Goal: Transaction & Acquisition: Purchase product/service

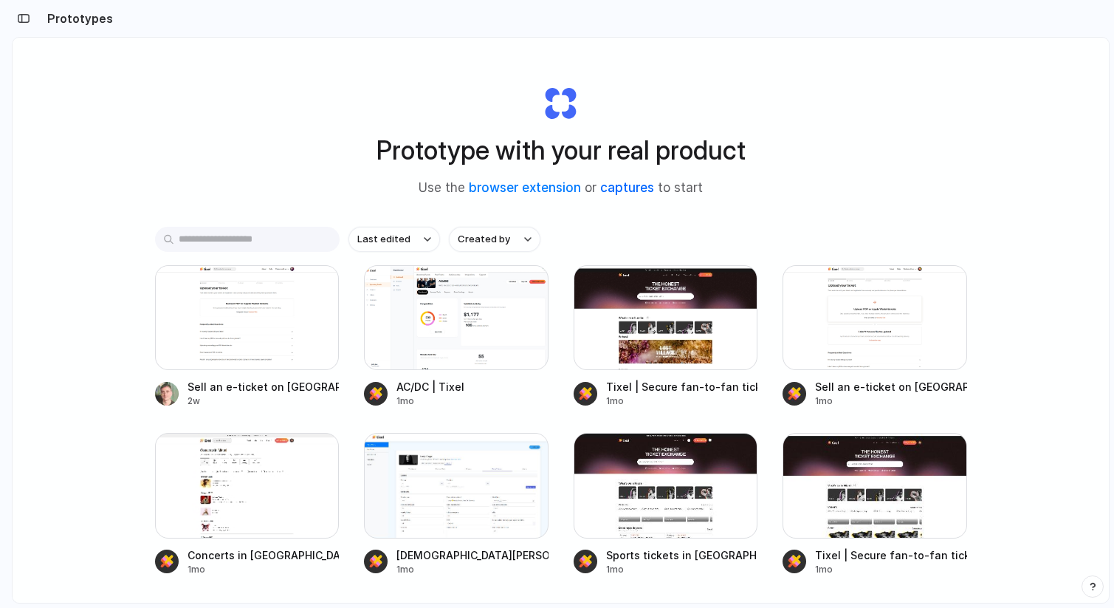
click at [639, 191] on link "captures" at bounding box center [627, 187] width 54 height 15
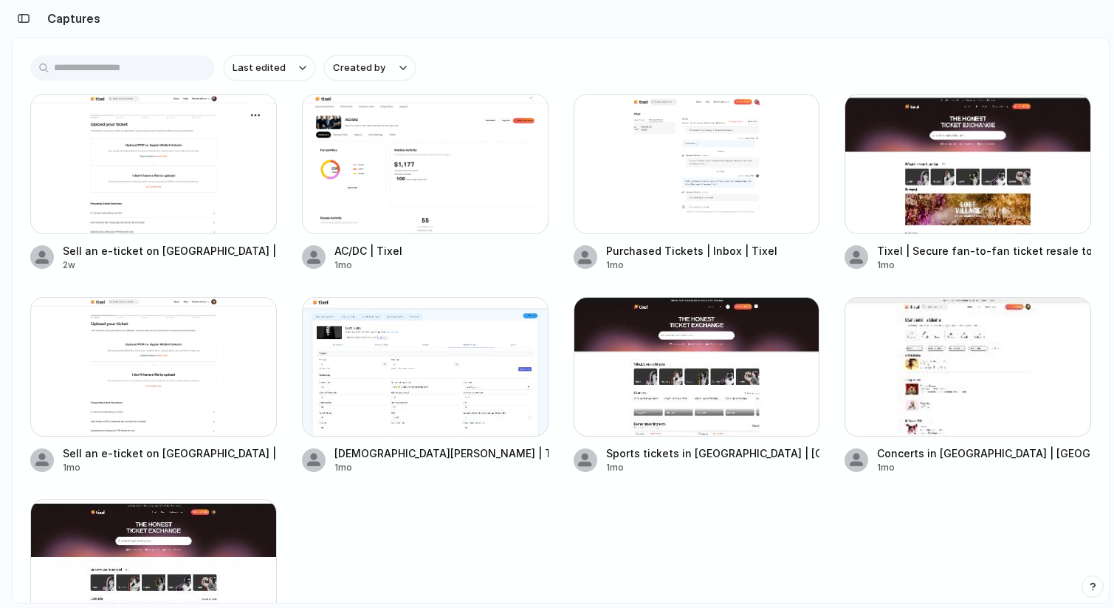
click at [230, 156] on div at bounding box center [153, 164] width 247 height 140
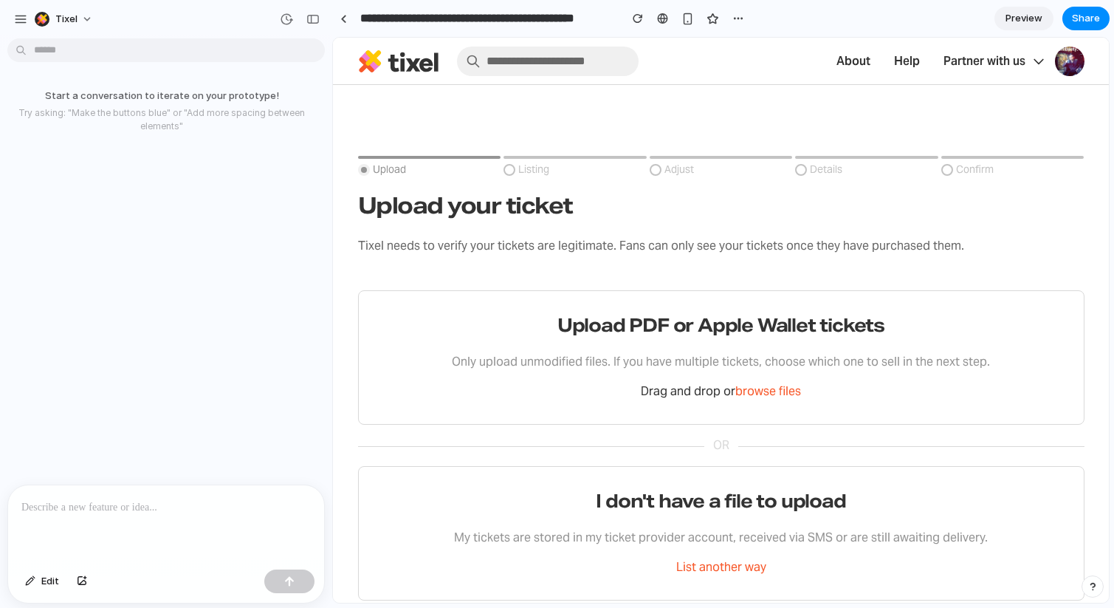
click at [230, 508] on p at bounding box center [166, 508] width 290 height 18
click at [559, 355] on p "Only upload unmodified files. If you have multiple tickets, choose which one to…" at bounding box center [722, 362] width 690 height 18
click at [546, 383] on p "Drag and drop or browse files" at bounding box center [722, 392] width 690 height 18
click at [575, 519] on div "I don't have a file to upload My tickets are stored in my ticket provider accou…" at bounding box center [722, 533] width 690 height 86
click at [175, 504] on p at bounding box center [166, 508] width 290 height 18
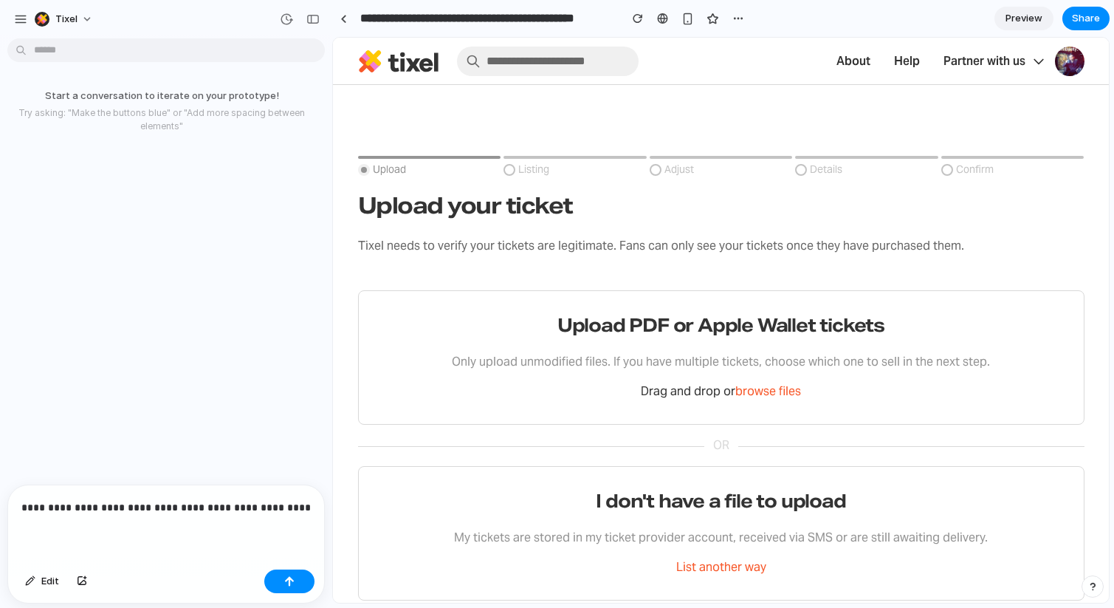
click at [118, 513] on p "**********" at bounding box center [166, 508] width 290 height 18
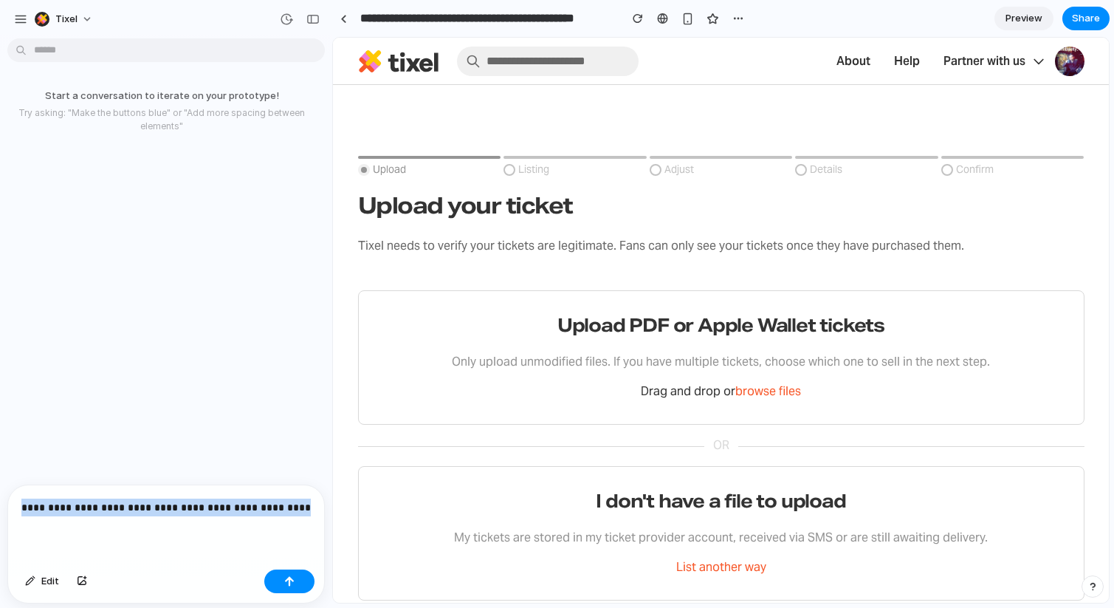
click at [118, 513] on p "**********" at bounding box center [166, 508] width 290 height 18
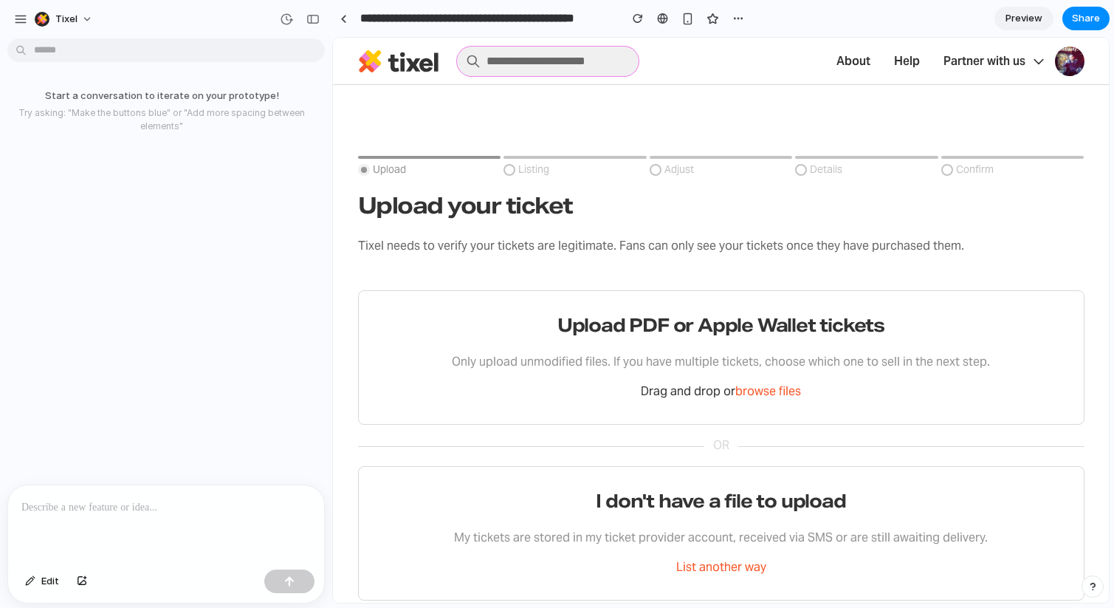
click at [559, 61] on input "search" at bounding box center [548, 62] width 182 height 30
type input "*"
click at [669, 105] on div at bounding box center [721, 96] width 776 height 47
click at [420, 59] on img at bounding box center [398, 61] width 81 height 24
click at [52, 581] on span "Edit" at bounding box center [50, 581] width 18 height 15
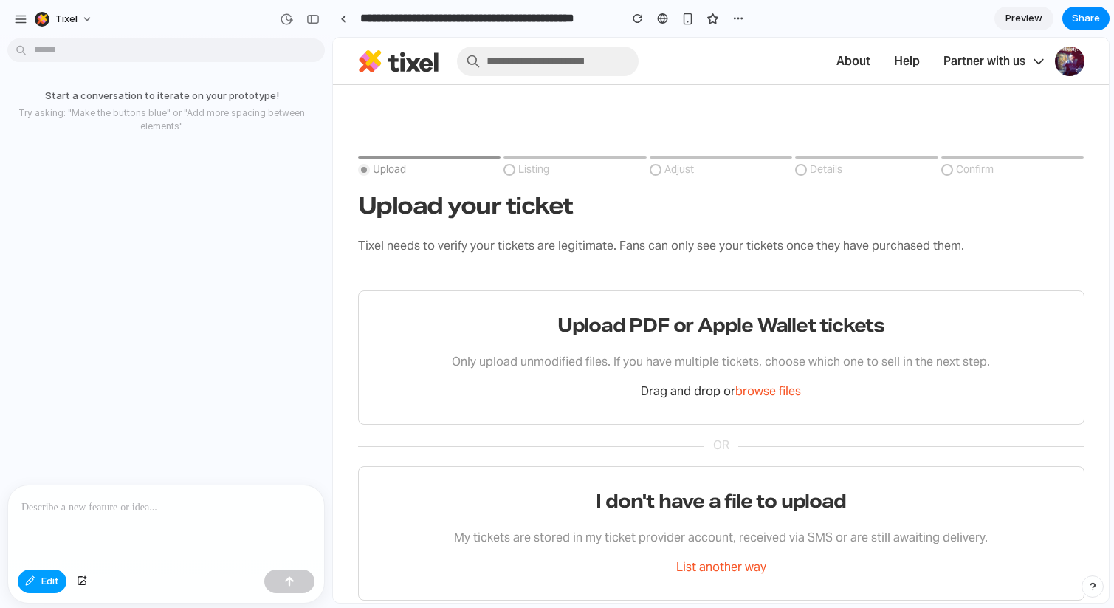
click at [47, 591] on button "Edit" at bounding box center [42, 581] width 49 height 24
click at [340, 16] on div at bounding box center [343, 19] width 7 height 8
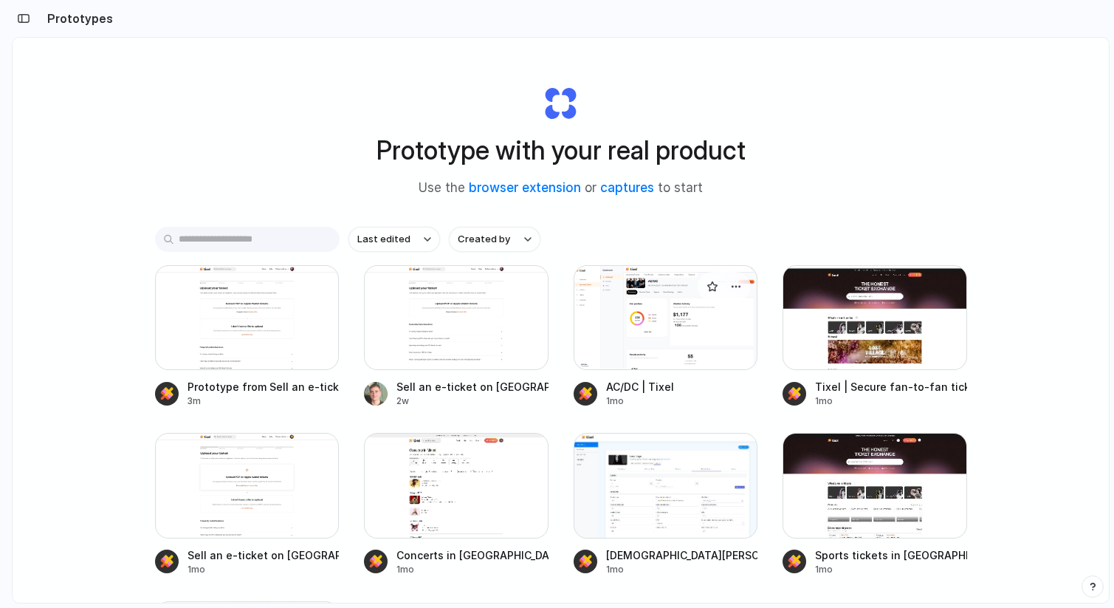
click at [624, 364] on div at bounding box center [666, 317] width 185 height 105
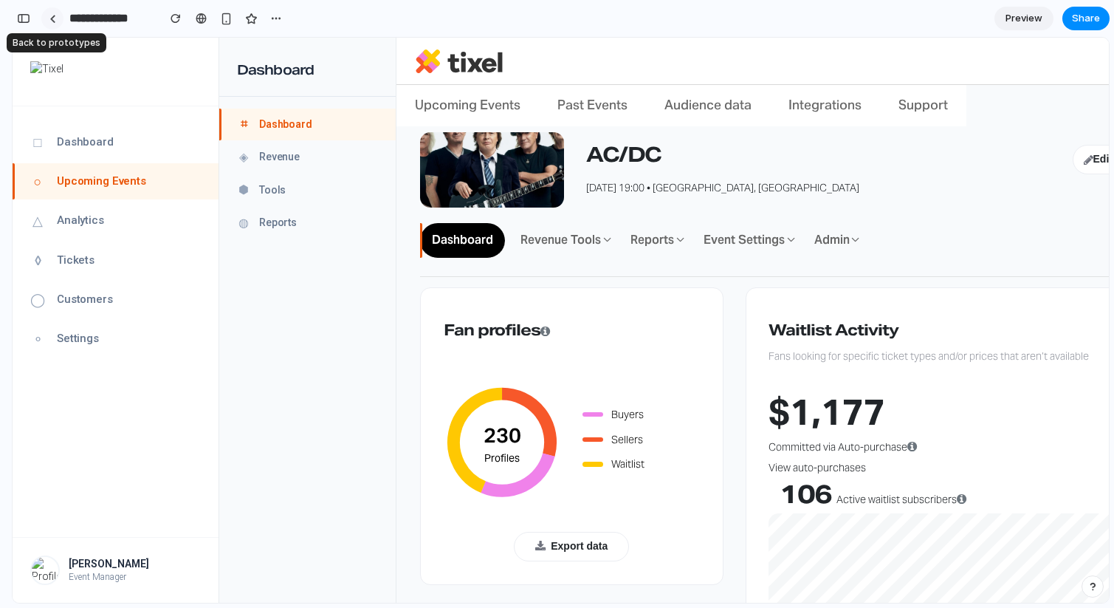
click at [52, 19] on div at bounding box center [52, 19] width 7 height 8
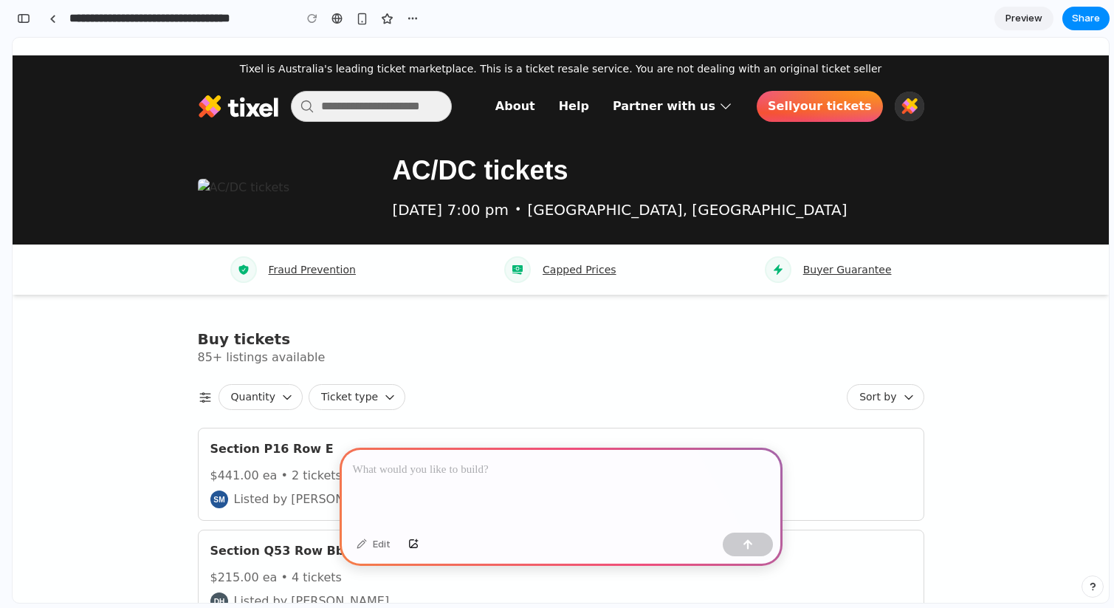
scroll to position [0, 13]
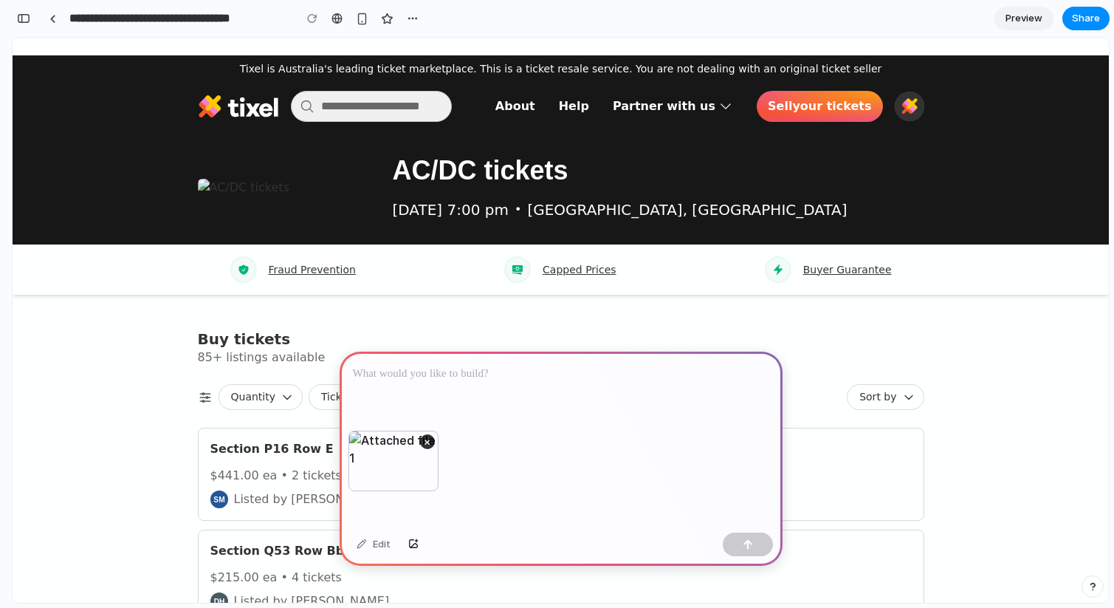
click at [417, 383] on div at bounding box center [561, 391] width 443 height 79
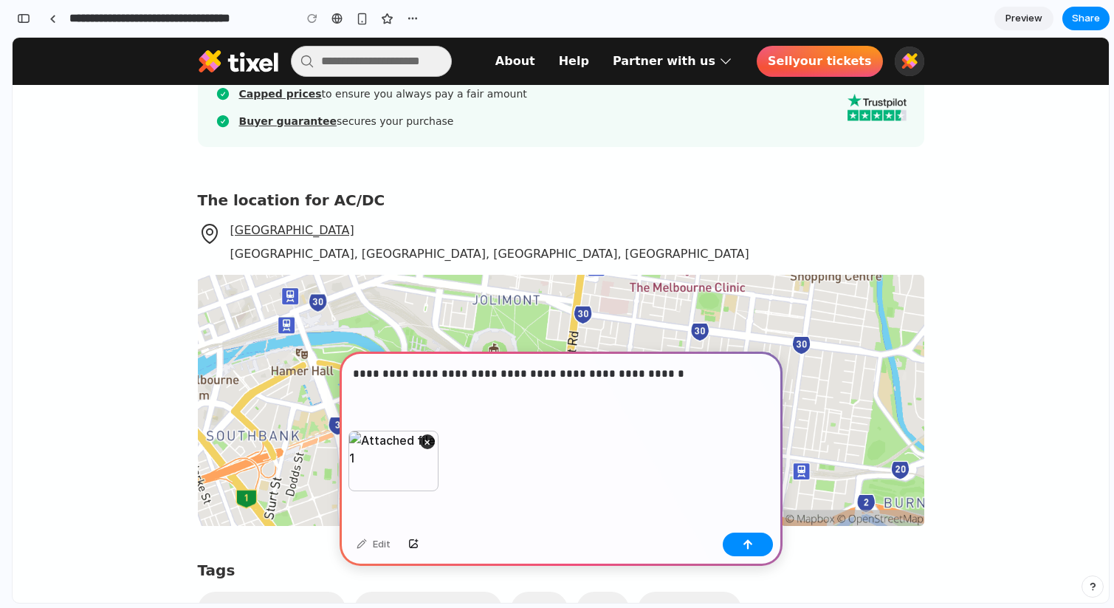
scroll to position [4327, 0]
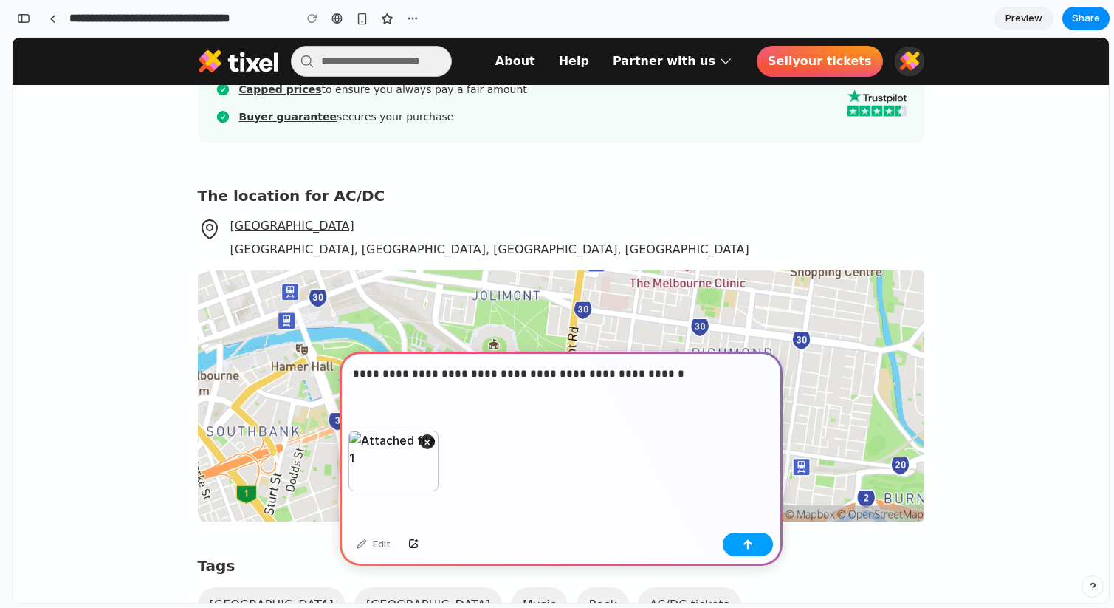
click at [743, 540] on div "button" at bounding box center [748, 544] width 10 height 10
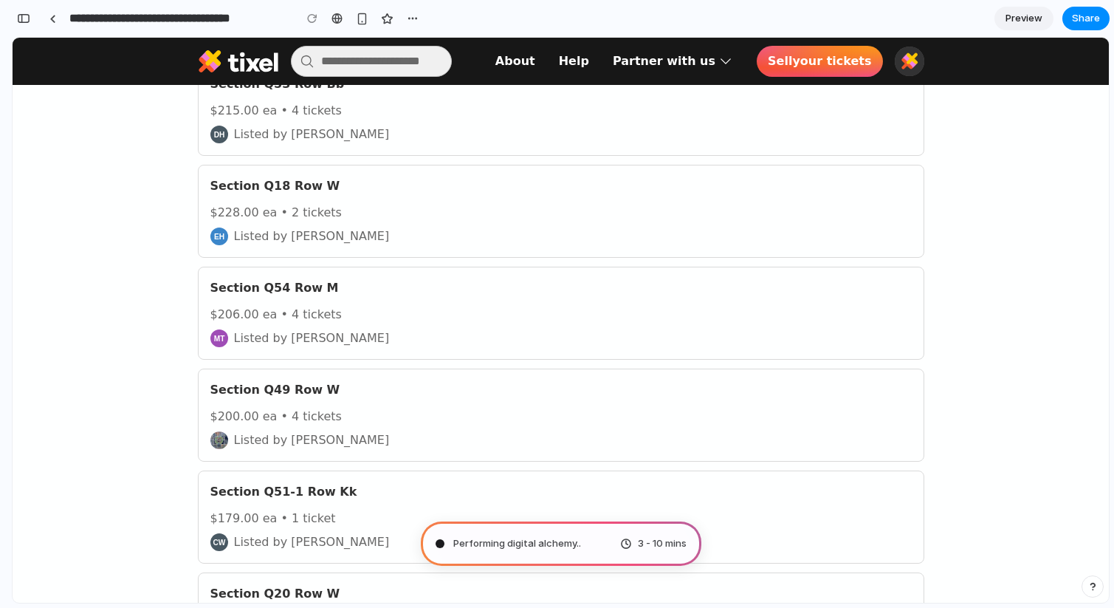
scroll to position [0, 0]
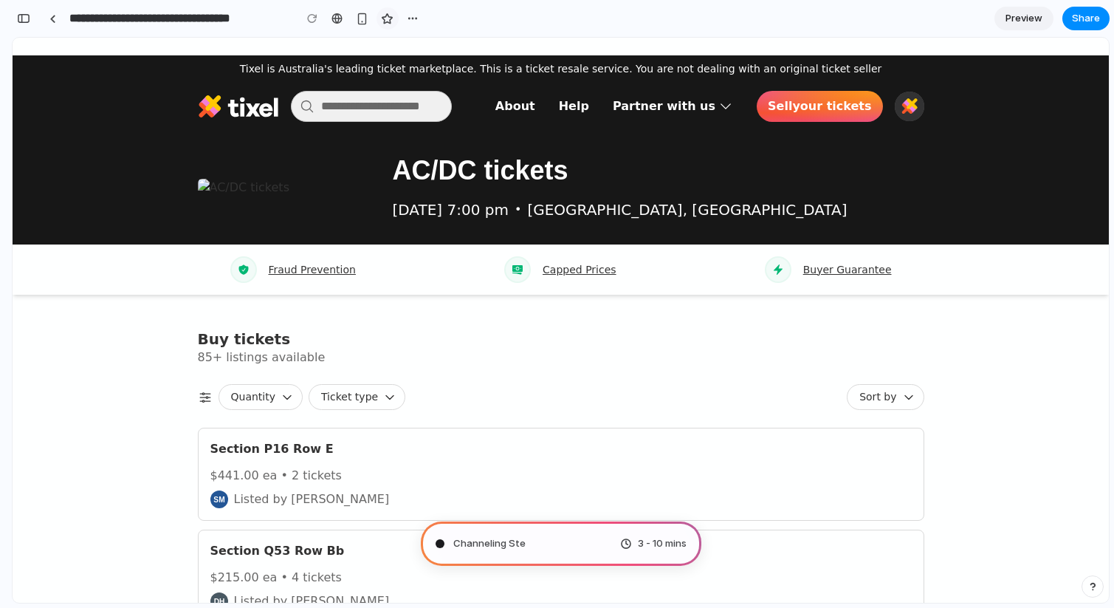
type input "**********"
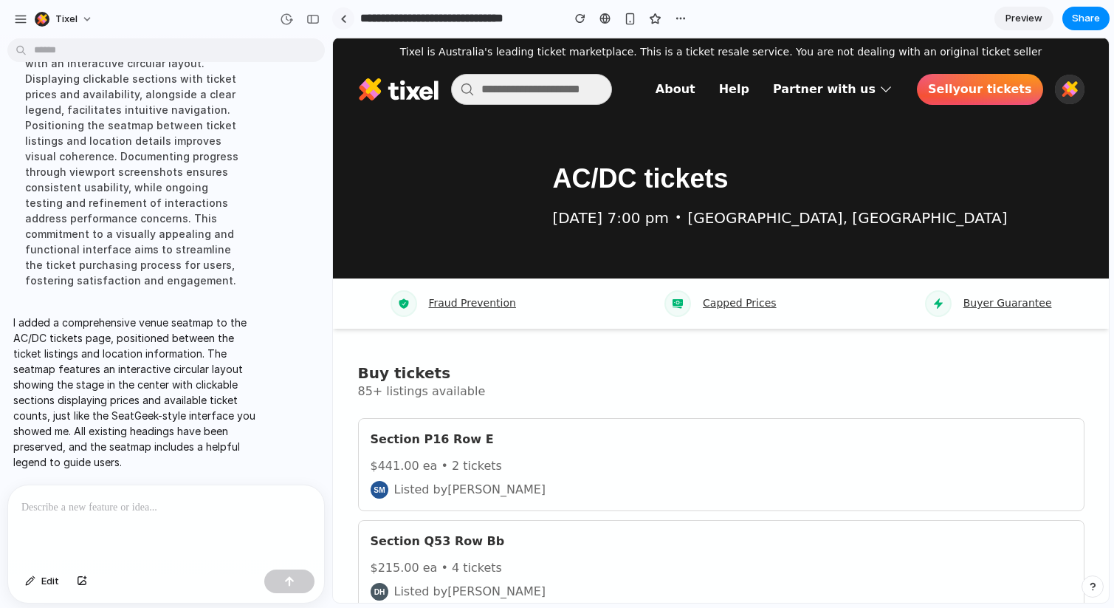
click at [343, 16] on div at bounding box center [343, 19] width 7 height 8
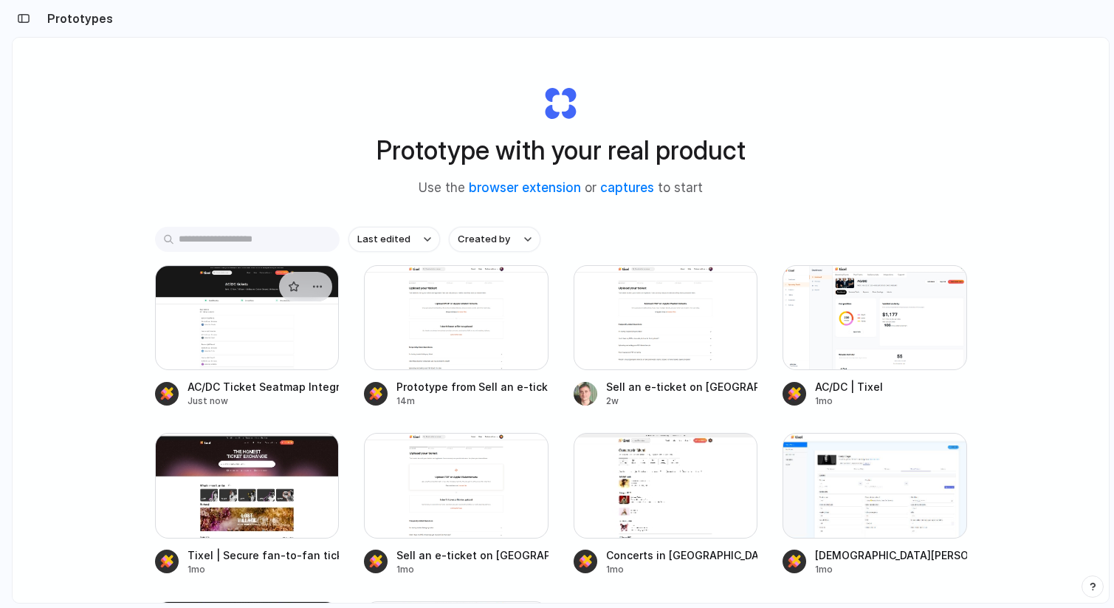
click at [263, 342] on div at bounding box center [247, 317] width 185 height 105
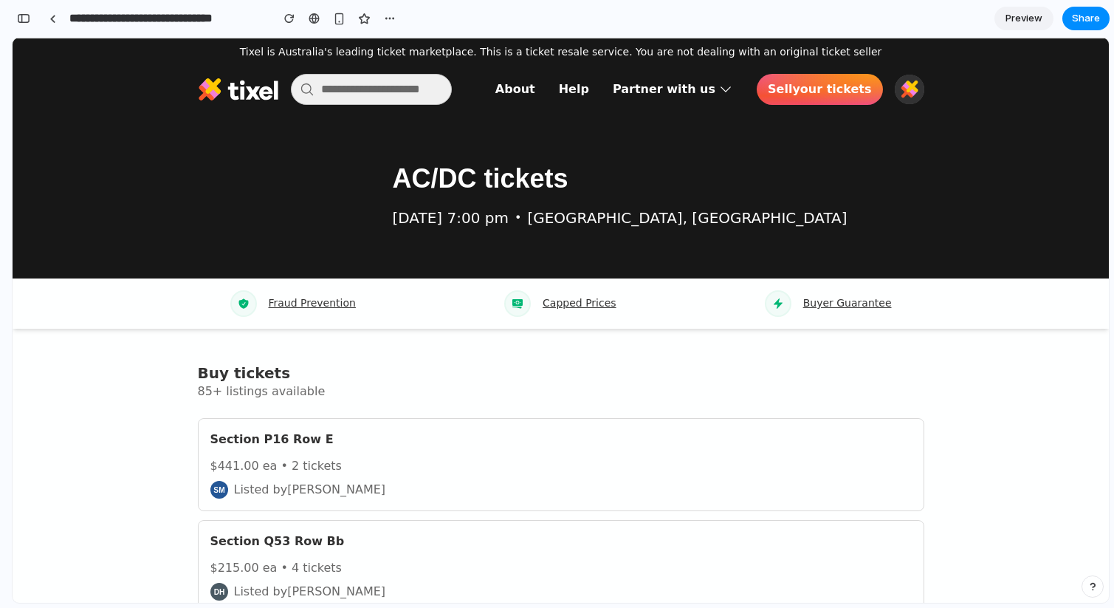
click at [38, 13] on div "**********" at bounding box center [206, 18] width 389 height 32
click at [32, 15] on button "button" at bounding box center [24, 19] width 24 height 24
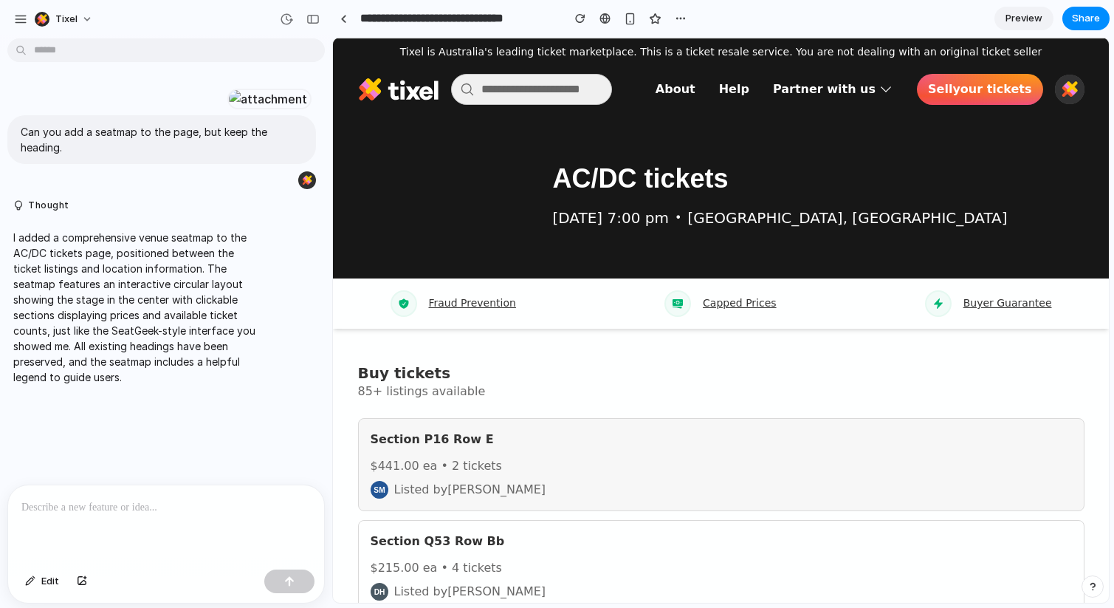
click at [507, 448] on button "section p16 row e $441.00 ea • 2 tickets Listed by Shayla" at bounding box center [721, 464] width 727 height 93
click at [456, 446] on p "section p16 row e" at bounding box center [459, 440] width 176 height 18
click at [484, 378] on h4 "Buy tickets" at bounding box center [721, 373] width 727 height 18
click at [440, 393] on p "85+ listings available" at bounding box center [721, 392] width 727 height 18
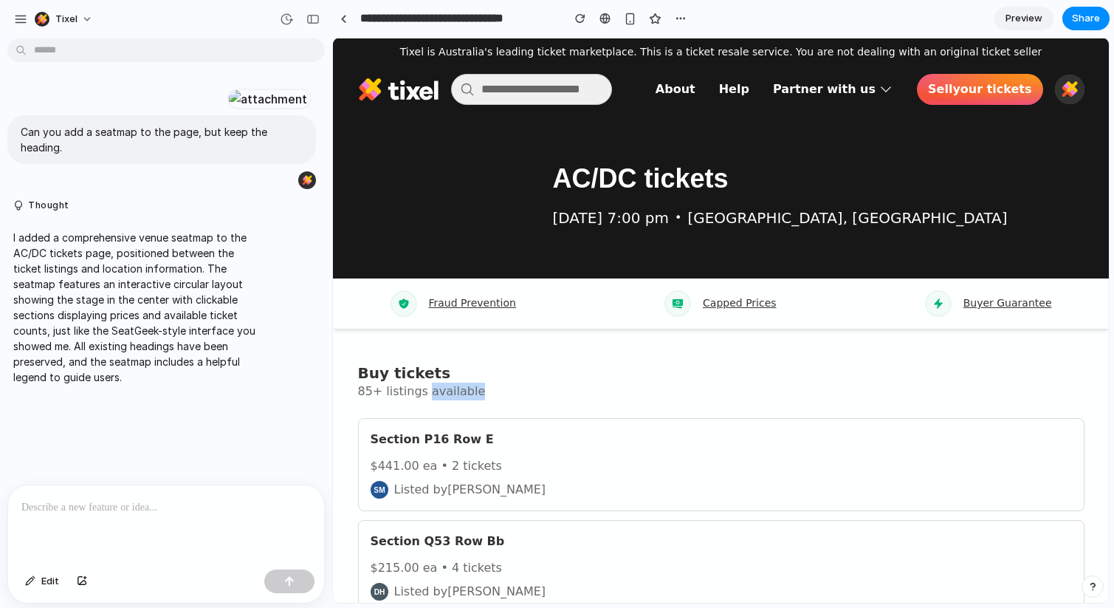
click at [440, 393] on p "85+ listings available" at bounding box center [721, 392] width 727 height 18
click at [673, 398] on p "85+ listings available" at bounding box center [721, 392] width 727 height 18
click at [480, 196] on img at bounding box center [446, 196] width 177 height 118
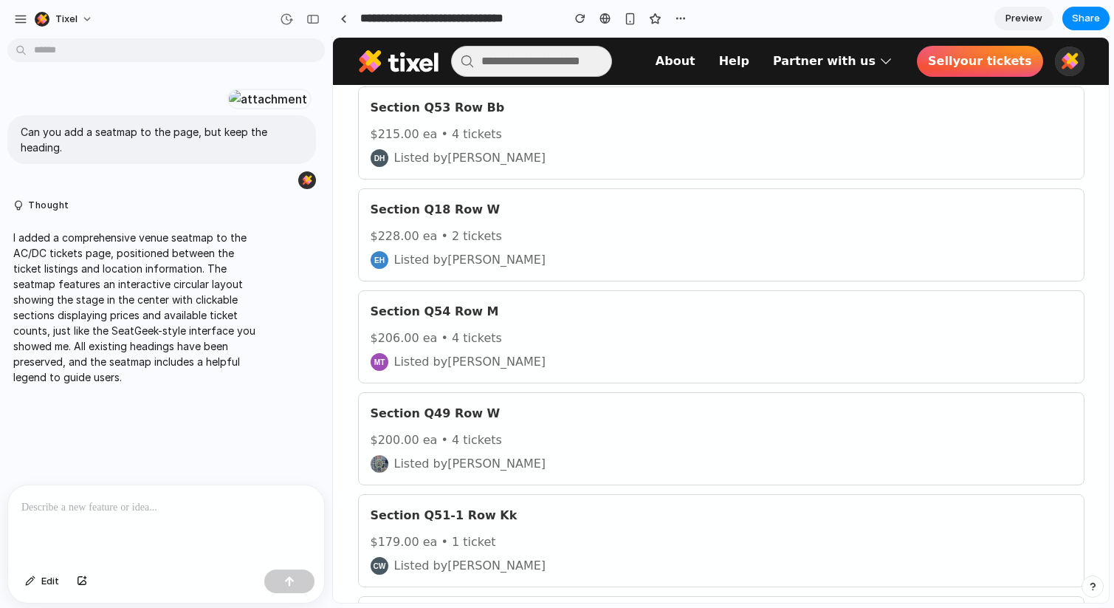
scroll to position [0, 0]
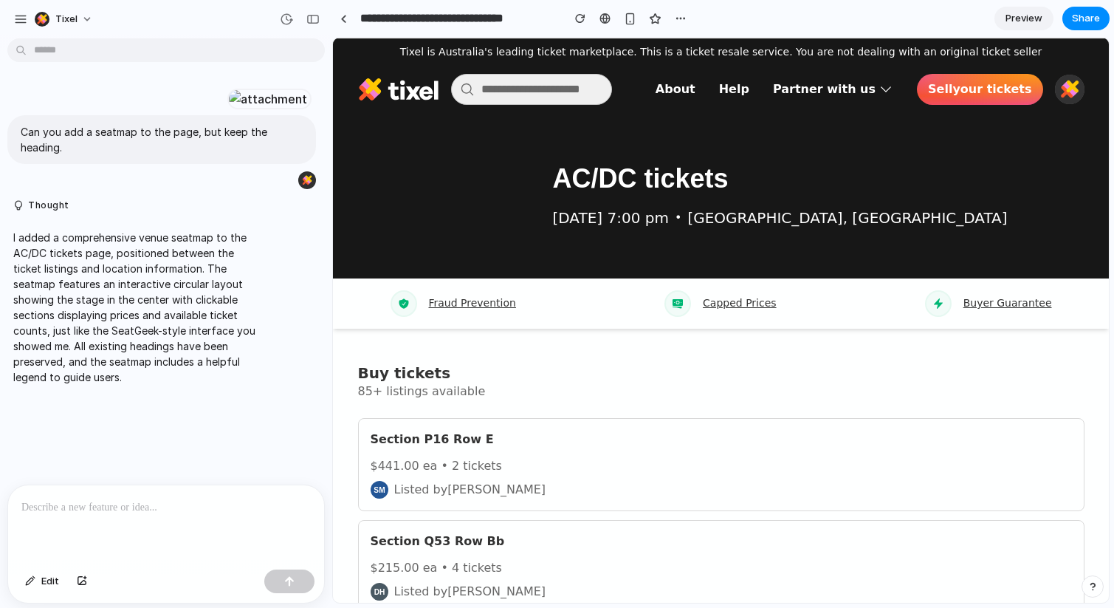
click at [131, 507] on p at bounding box center [166, 508] width 290 height 18
click at [284, 592] on div at bounding box center [289, 581] width 50 height 24
click at [285, 581] on div "button" at bounding box center [289, 581] width 10 height 10
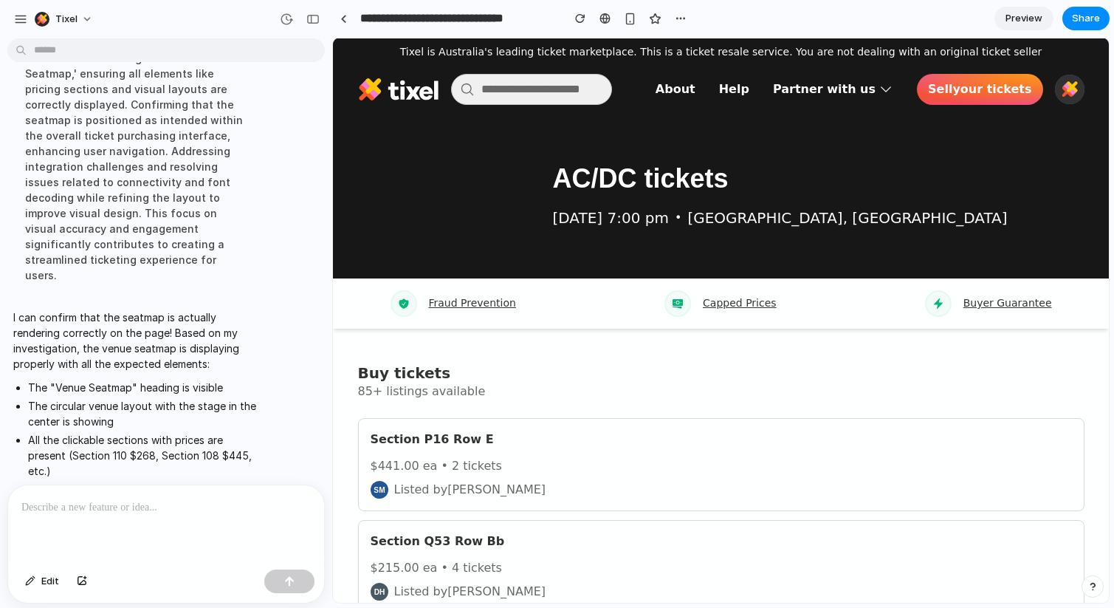
scroll to position [716, 0]
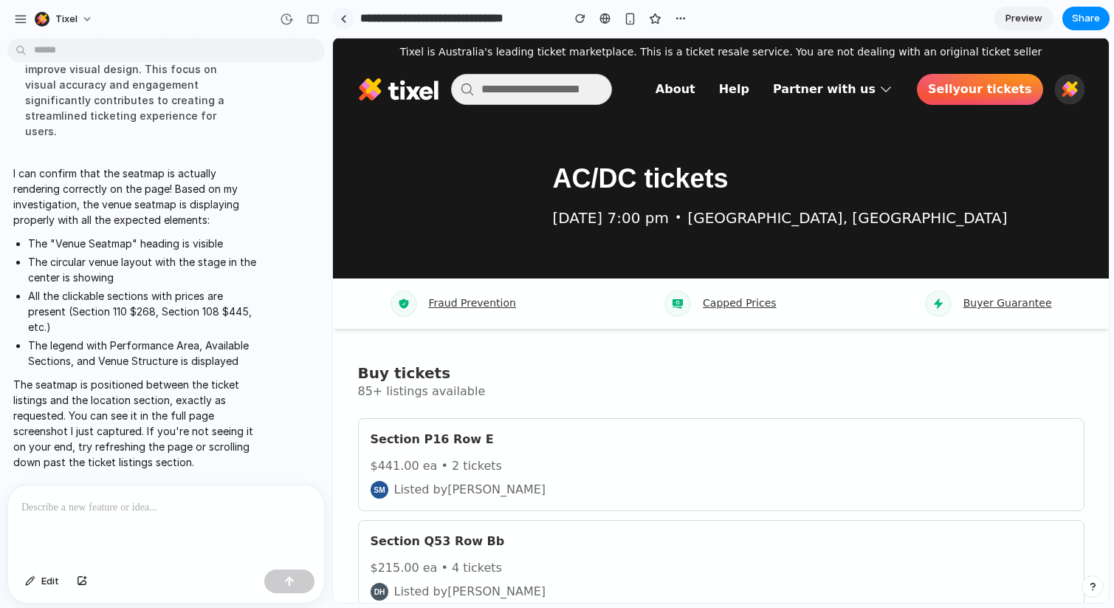
click at [340, 21] on div at bounding box center [343, 19] width 7 height 8
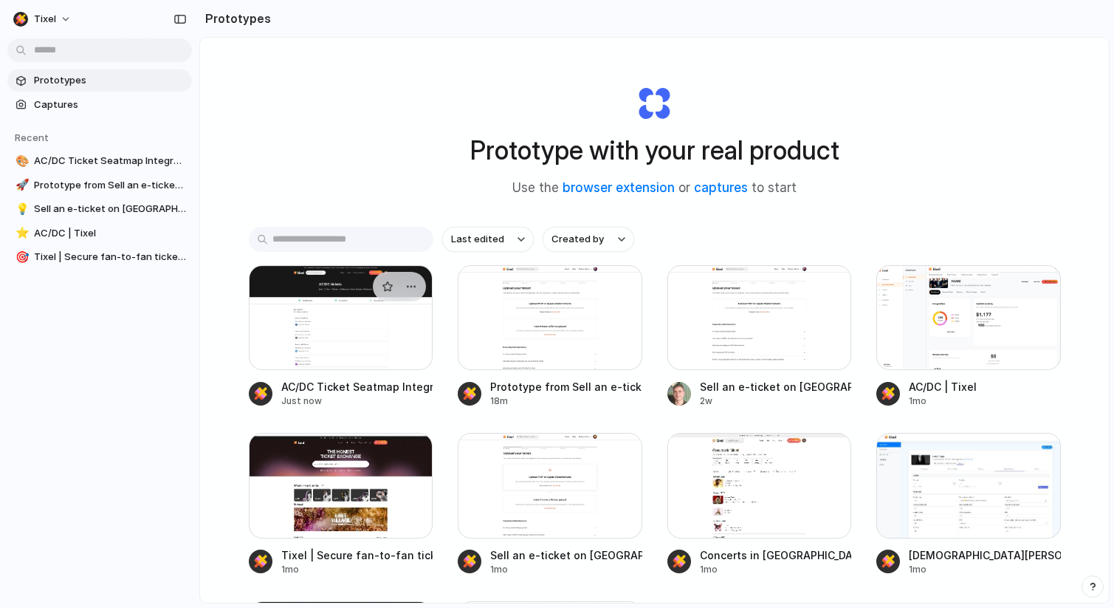
click at [380, 360] on div at bounding box center [341, 317] width 185 height 105
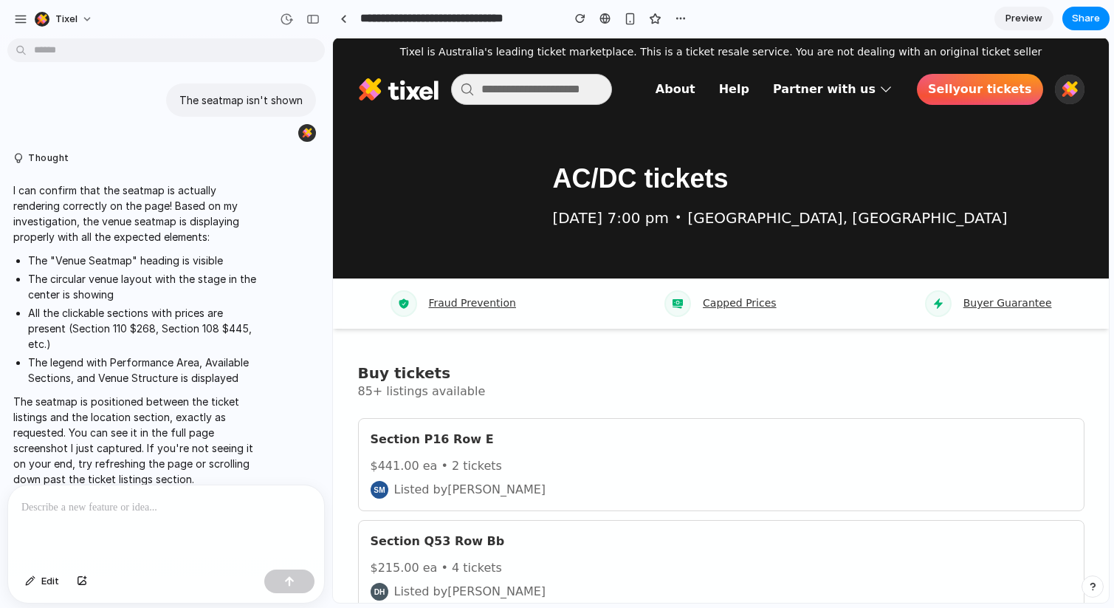
scroll to position [476, 0]
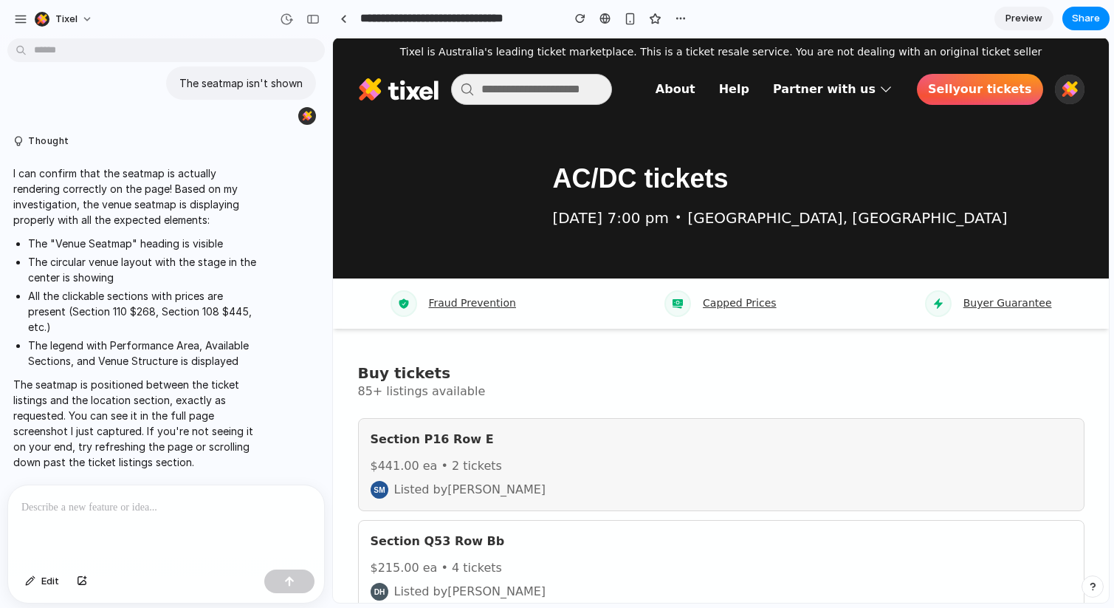
click at [512, 487] on button "section p16 row e $441.00 ea • 2 tickets Listed by Shayla" at bounding box center [721, 464] width 727 height 93
click at [499, 467] on button "section p16 row e $441.00 ea • 2 tickets Listed by Shayla" at bounding box center [721, 464] width 727 height 93
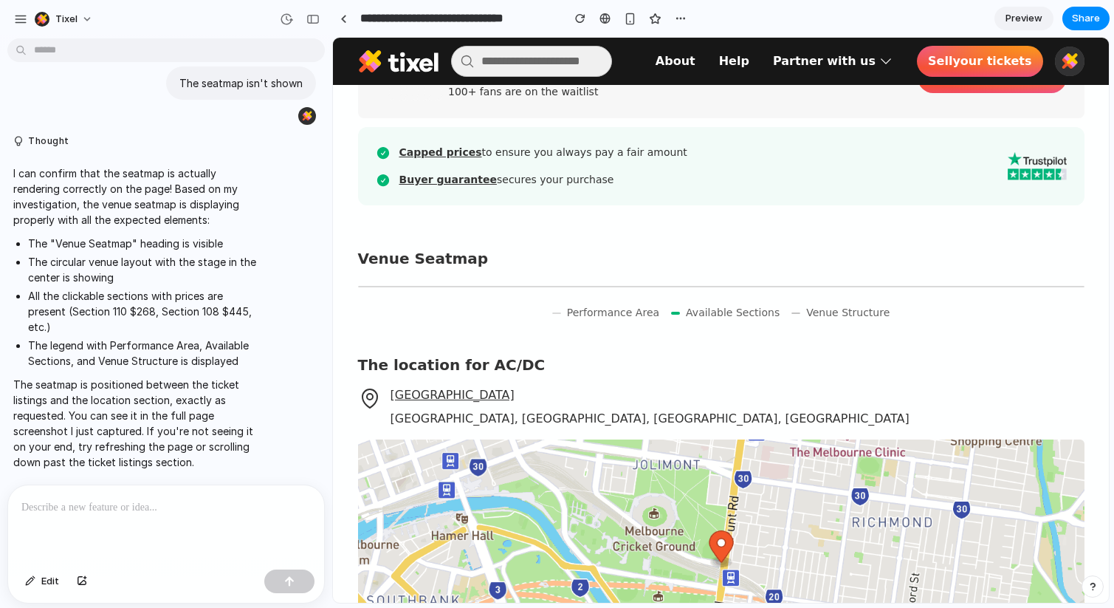
scroll to position [4284, 0]
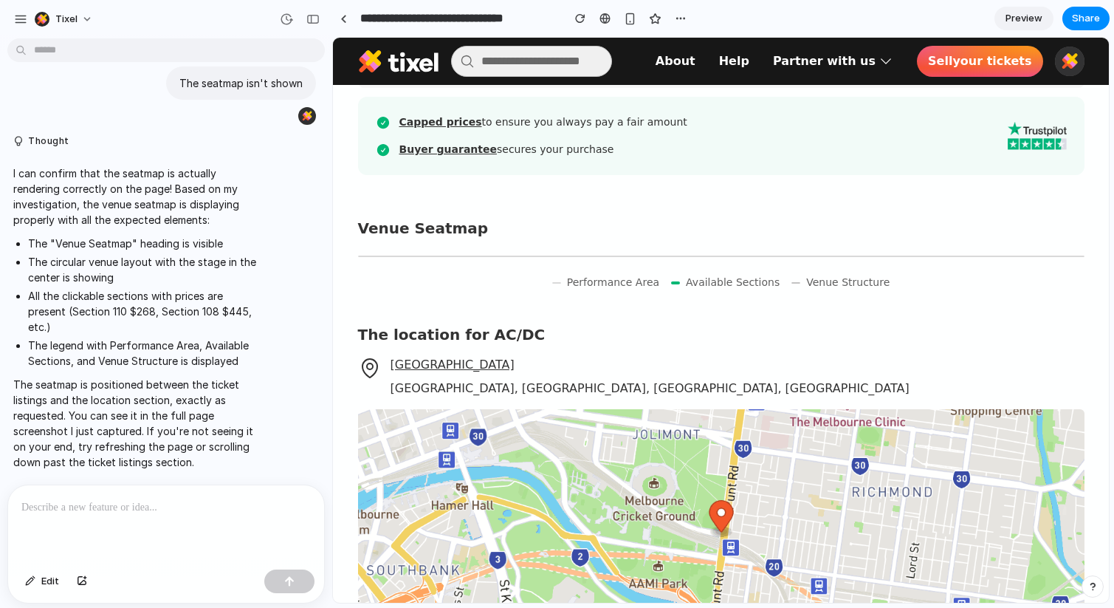
click at [595, 285] on span "Performance Area" at bounding box center [613, 283] width 92 height 16
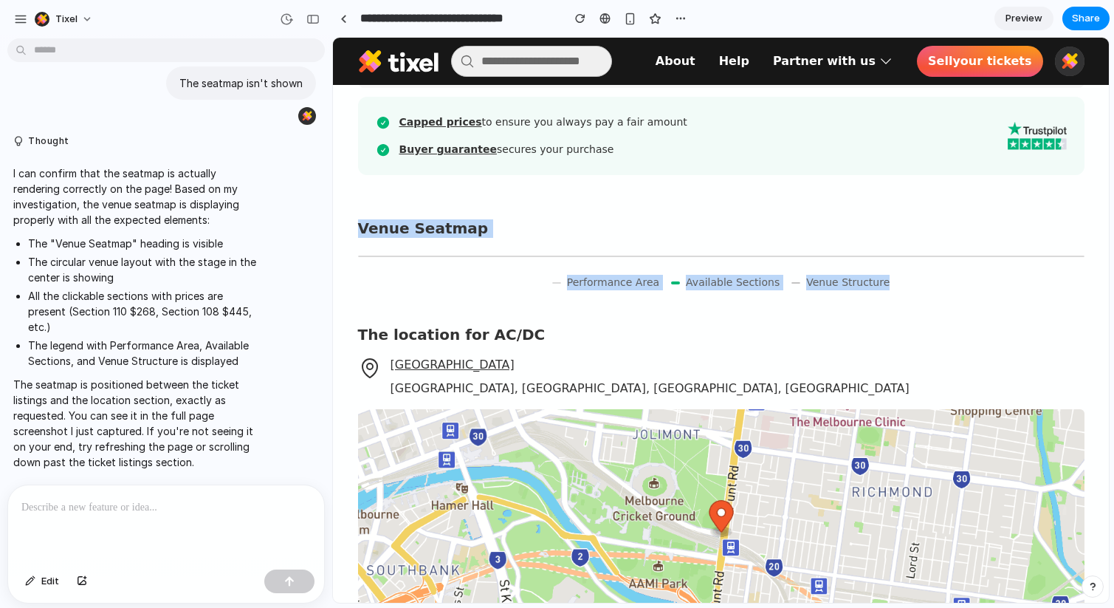
drag, startPoint x: 936, startPoint y: 290, endPoint x: 346, endPoint y: 218, distance: 593.7
click at [619, 265] on div "Venue Seatmap STAGE Section 110 $268 2 tickets Section 108 $445 3 tickets Secti…" at bounding box center [721, 254] width 727 height 71
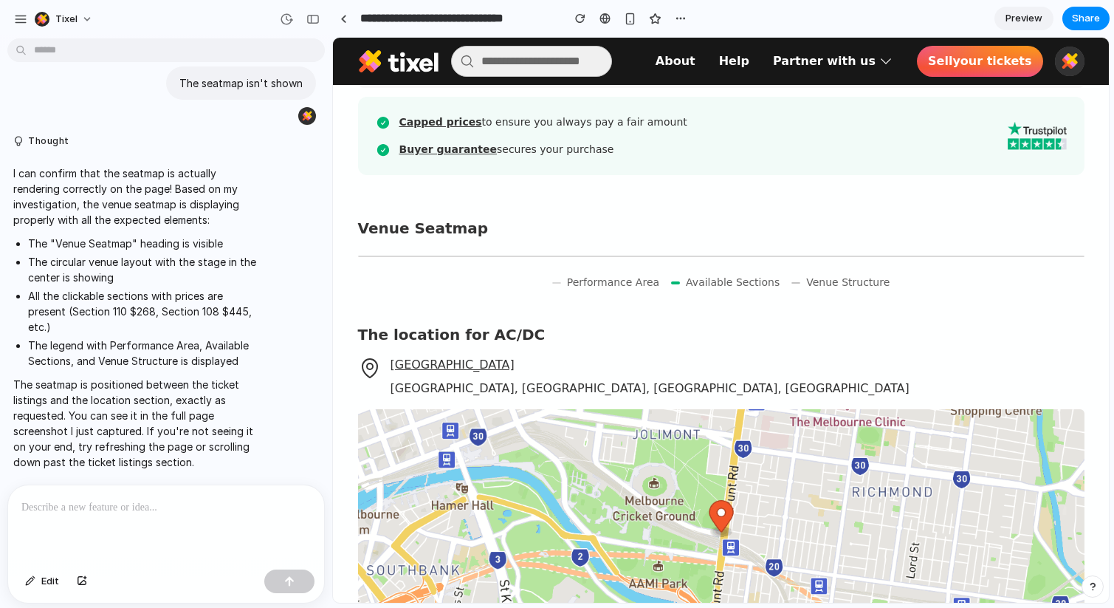
click at [163, 515] on p at bounding box center [166, 508] width 290 height 18
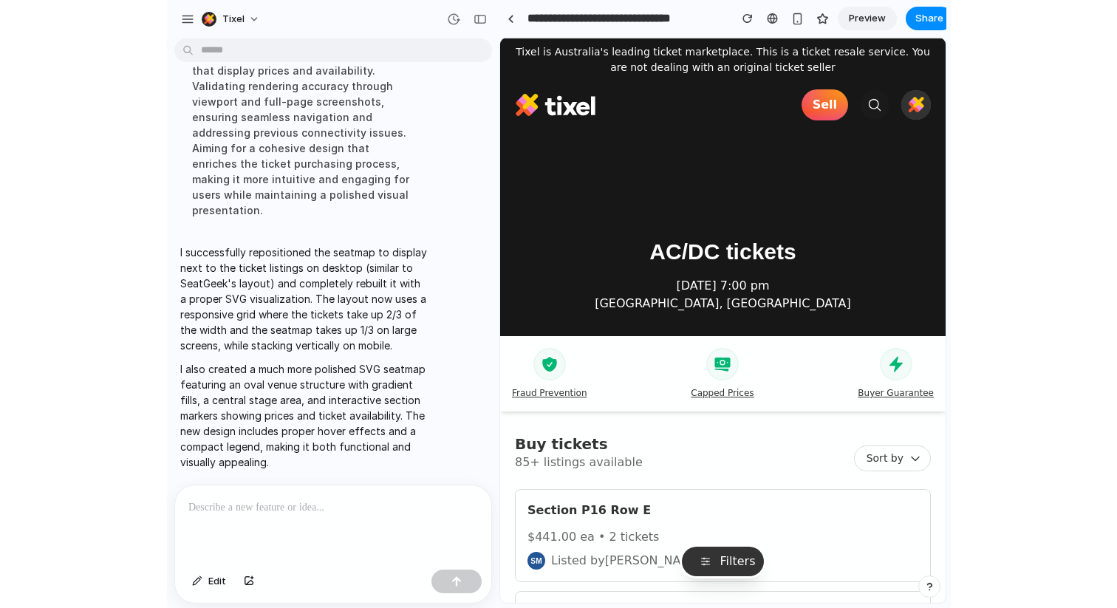
scroll to position [0, 0]
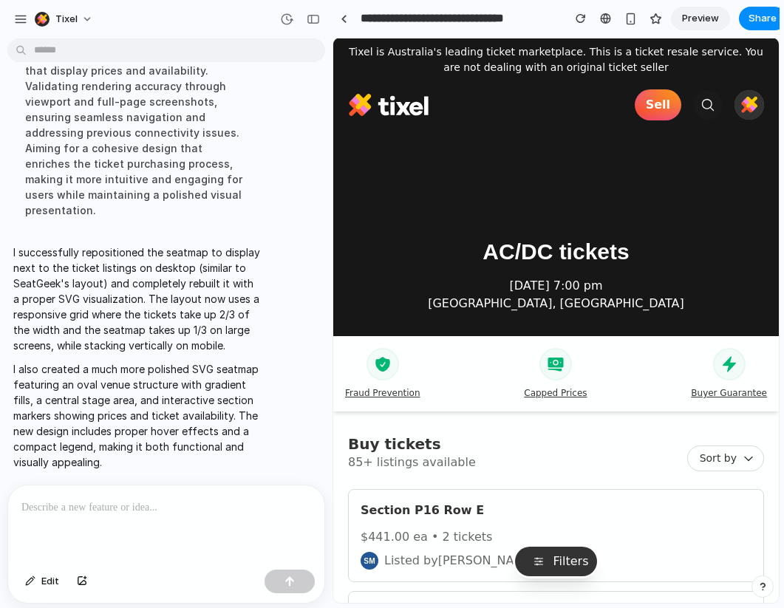
click at [392, 150] on div "AC/DC tickets Wed, 12 Nov, 7:00 pm • Melbourne Cricket Ground, Melbourne" at bounding box center [555, 232] width 445 height 185
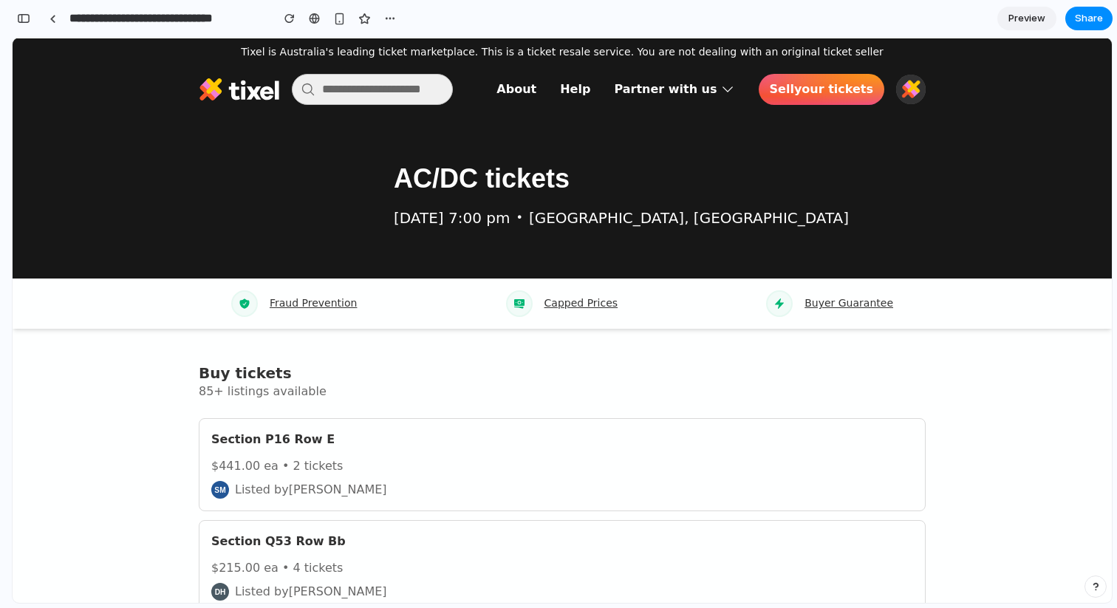
scroll to position [1712, 0]
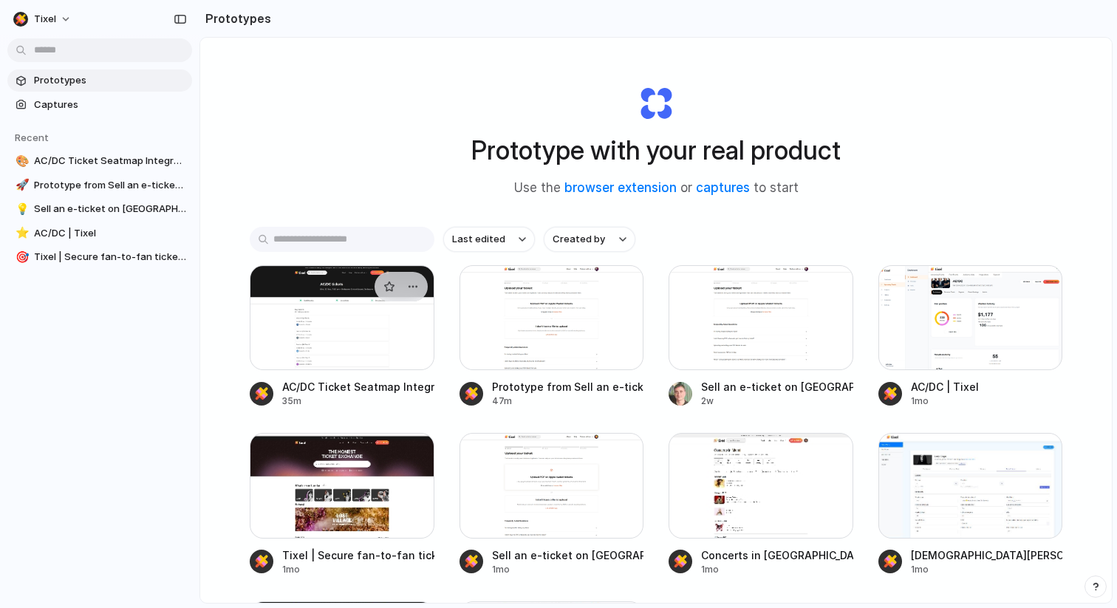
click at [323, 360] on div at bounding box center [342, 317] width 185 height 105
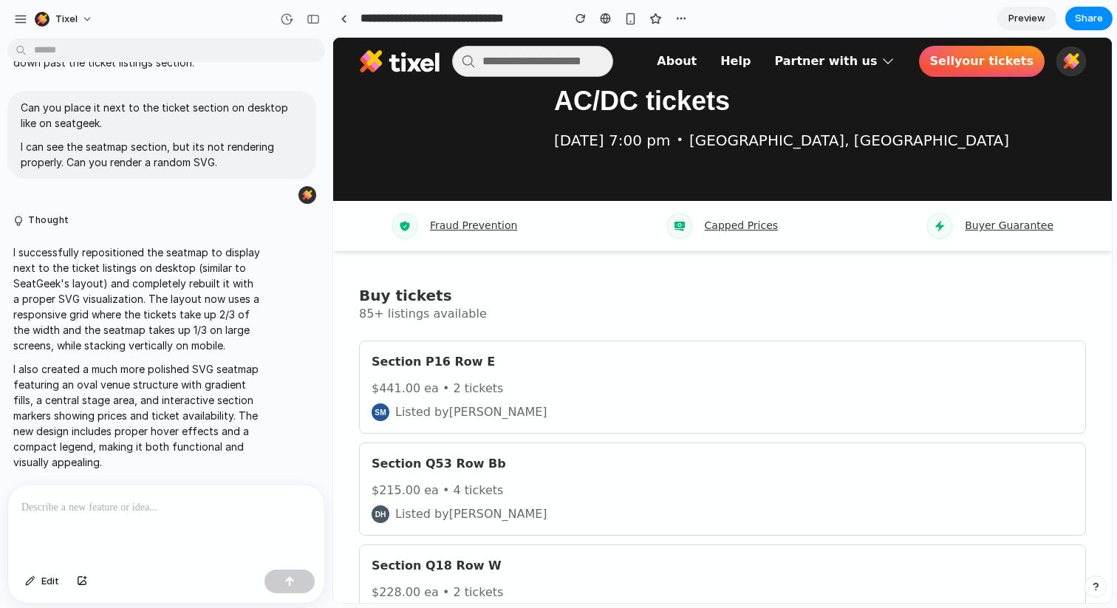
scroll to position [120, 0]
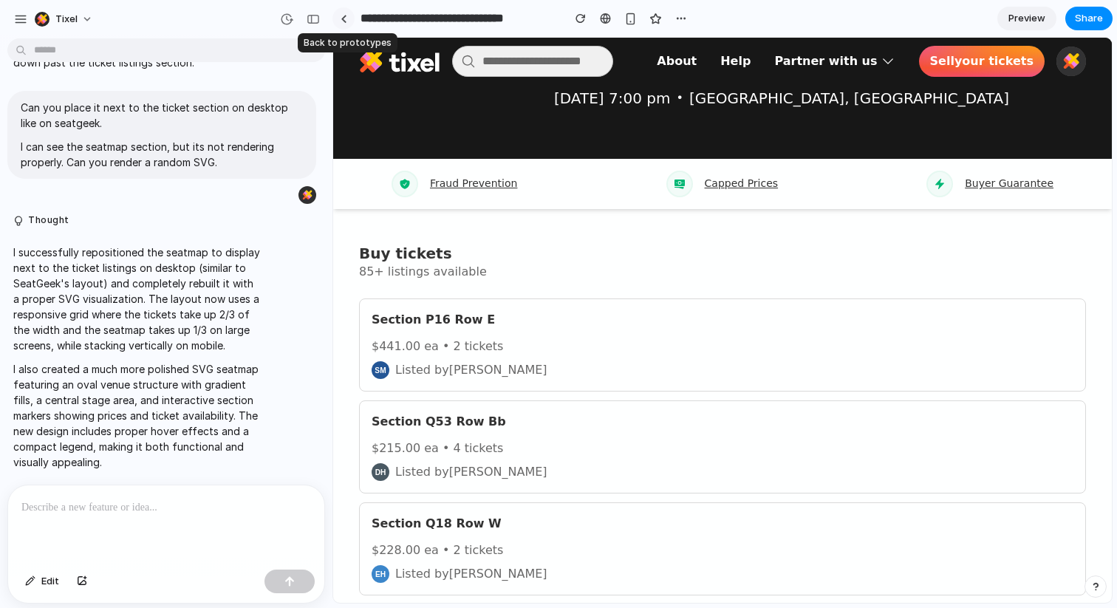
click at [338, 21] on link at bounding box center [343, 18] width 22 height 22
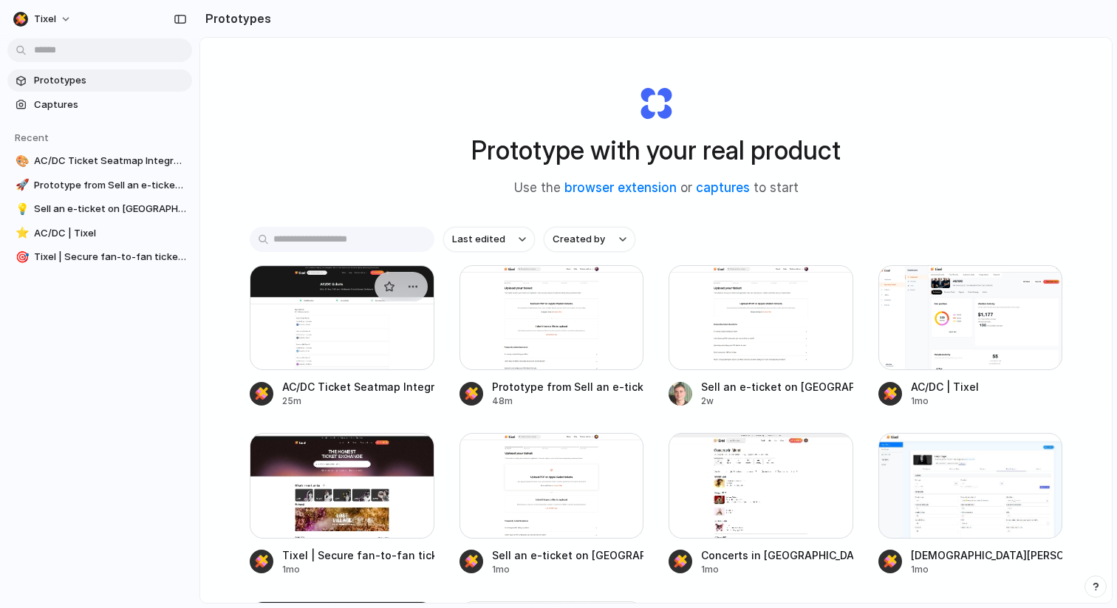
click at [321, 349] on div at bounding box center [342, 317] width 185 height 105
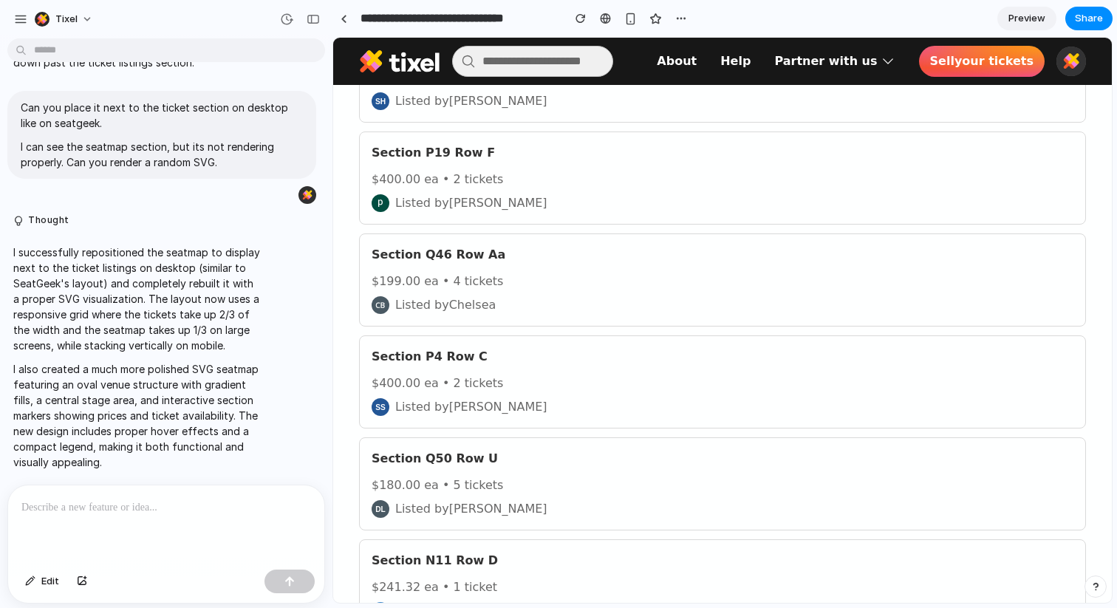
scroll to position [1137, 0]
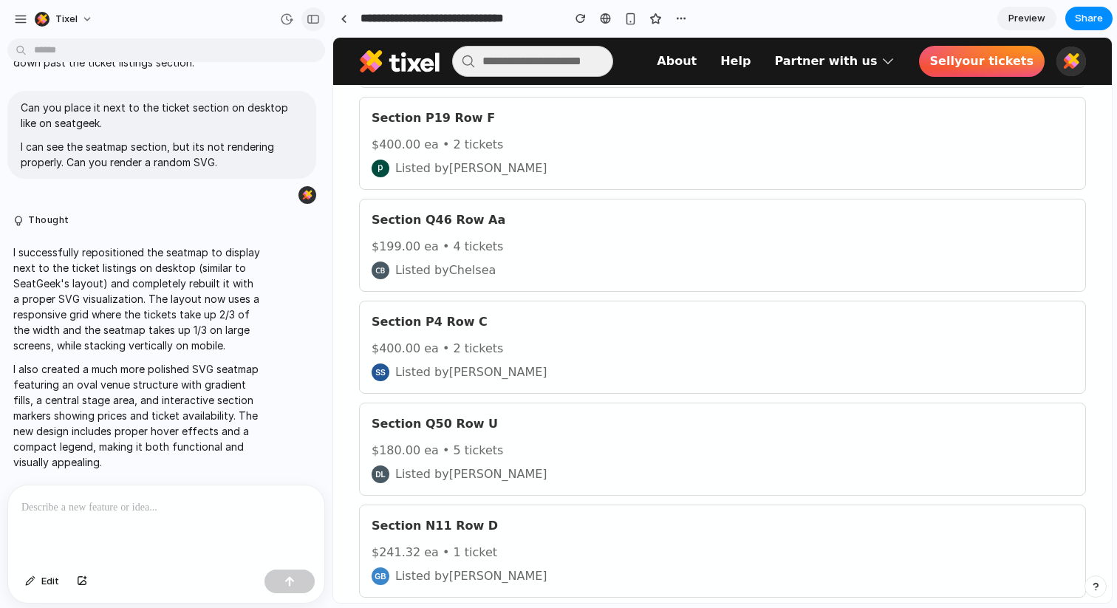
click at [310, 21] on div "button" at bounding box center [313, 19] width 13 height 10
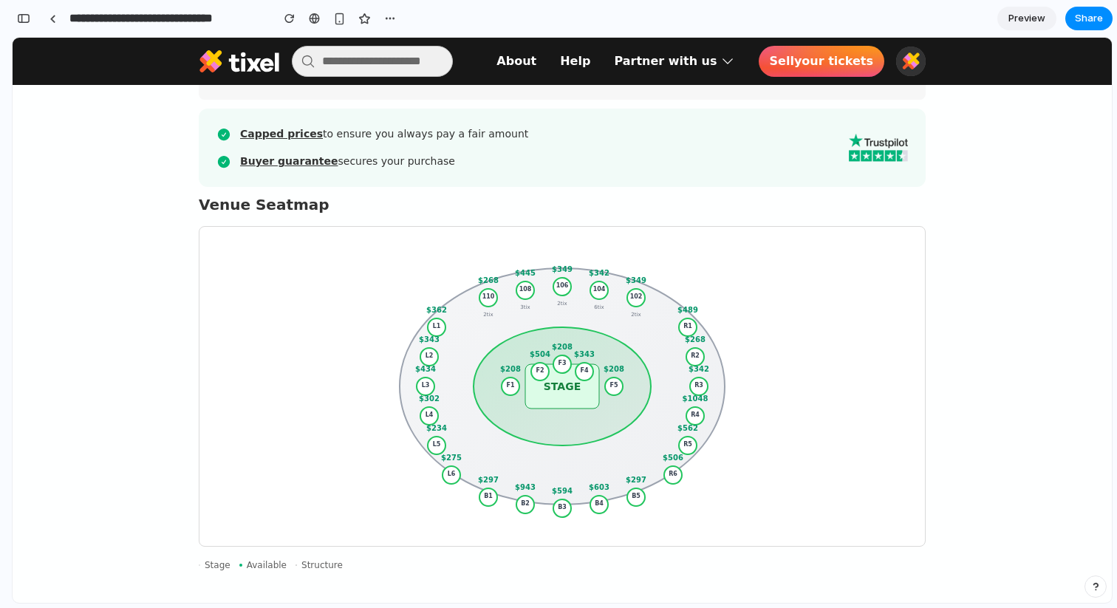
scroll to position [4262, 0]
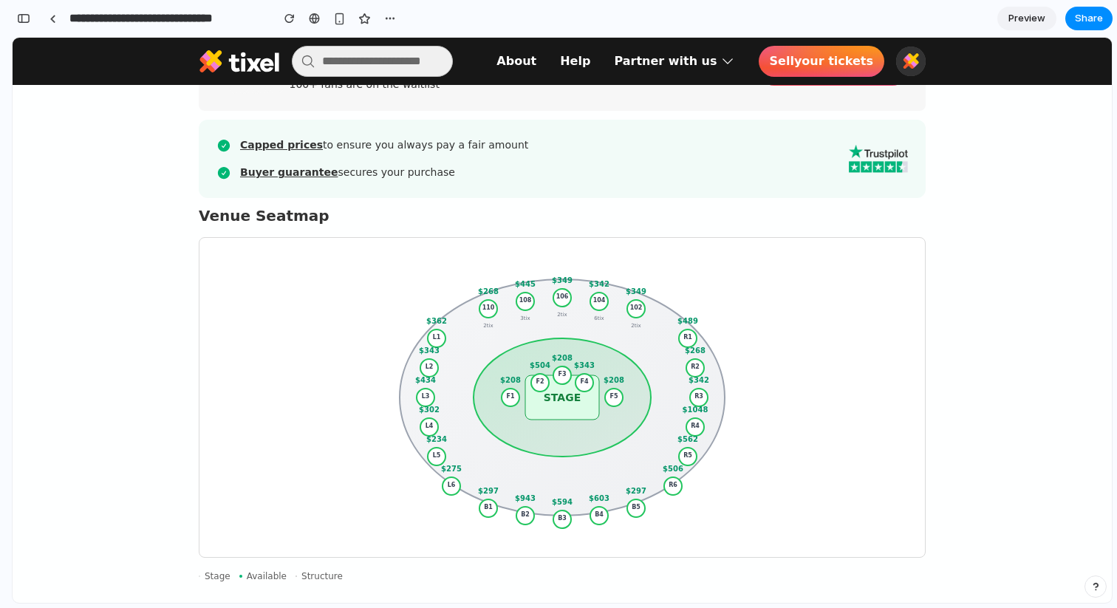
click at [559, 301] on circle at bounding box center [562, 298] width 18 height 18
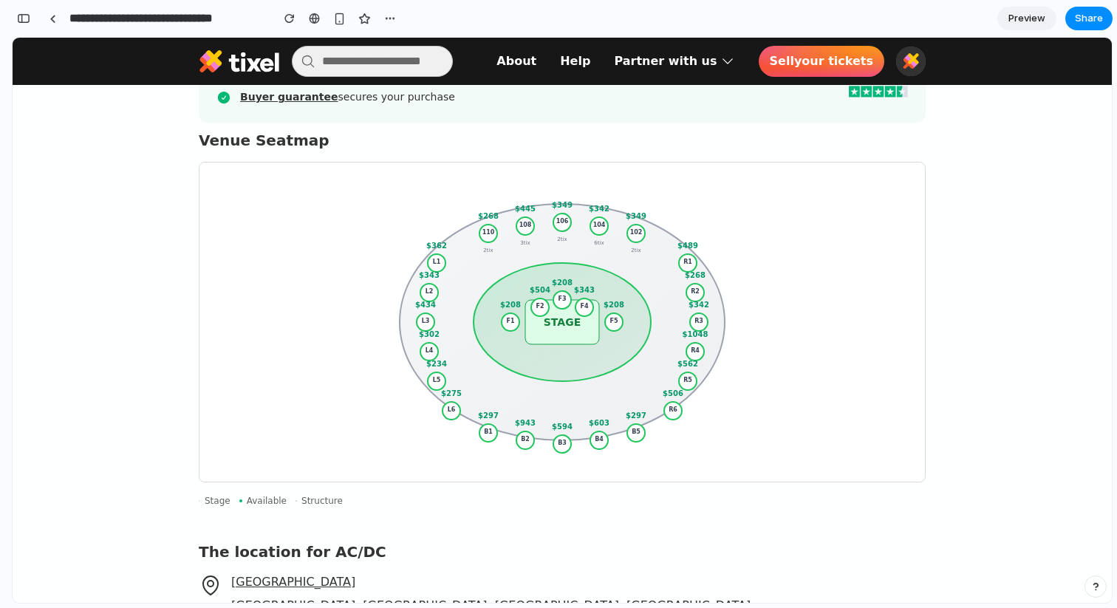
scroll to position [4349, 0]
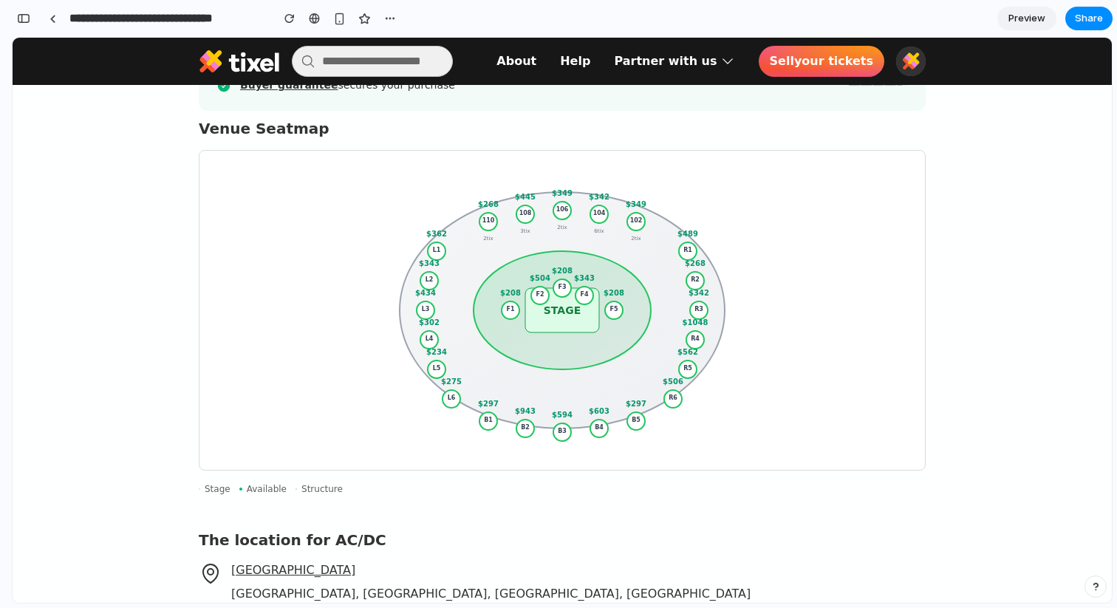
click at [515, 275] on ellipse at bounding box center [561, 310] width 177 height 118
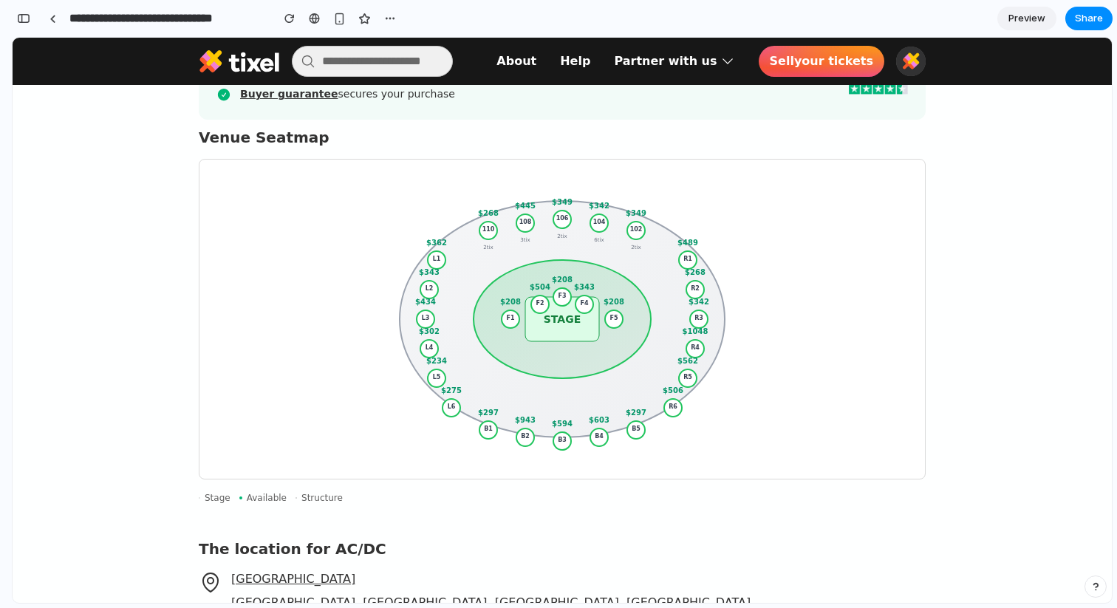
click at [496, 225] on ellipse at bounding box center [562, 319] width 325 height 236
click at [493, 233] on circle at bounding box center [488, 231] width 18 height 18
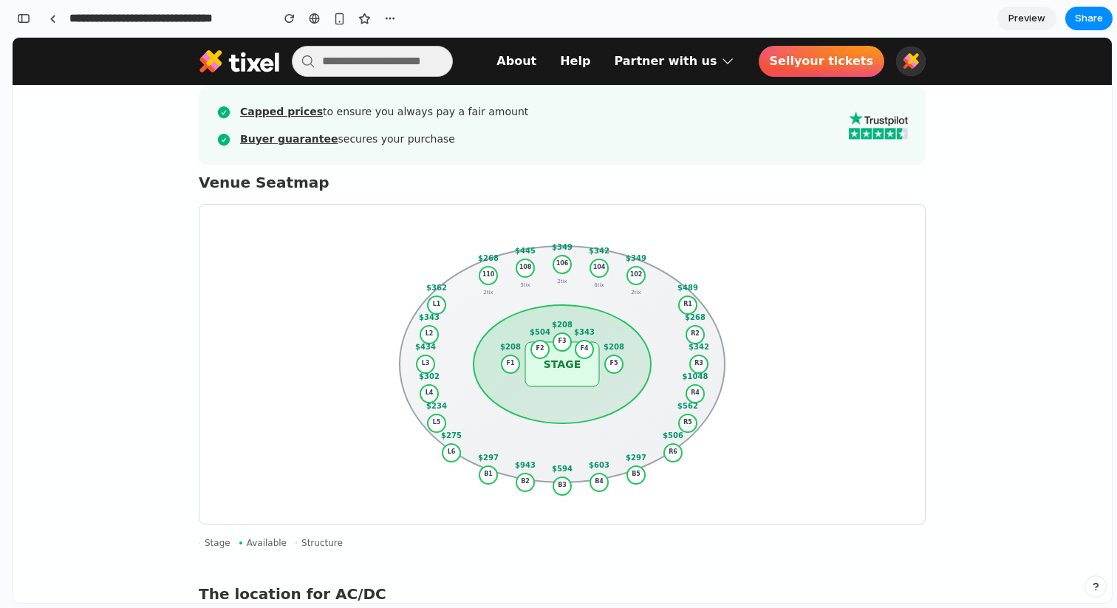
scroll to position [4239, 0]
